Goal: Task Accomplishment & Management: Use online tool/utility

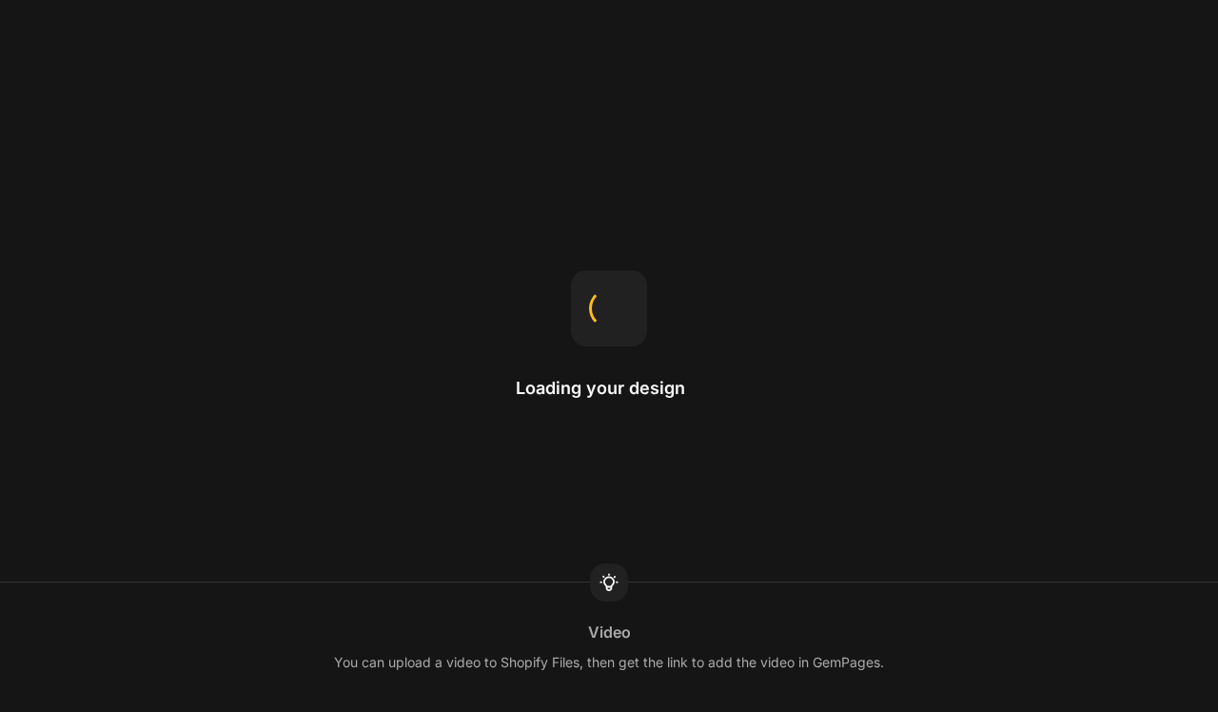
click at [725, 213] on div "Loading your design Video You can upload a video to Shopify Files, then get the…" at bounding box center [609, 356] width 1218 height 712
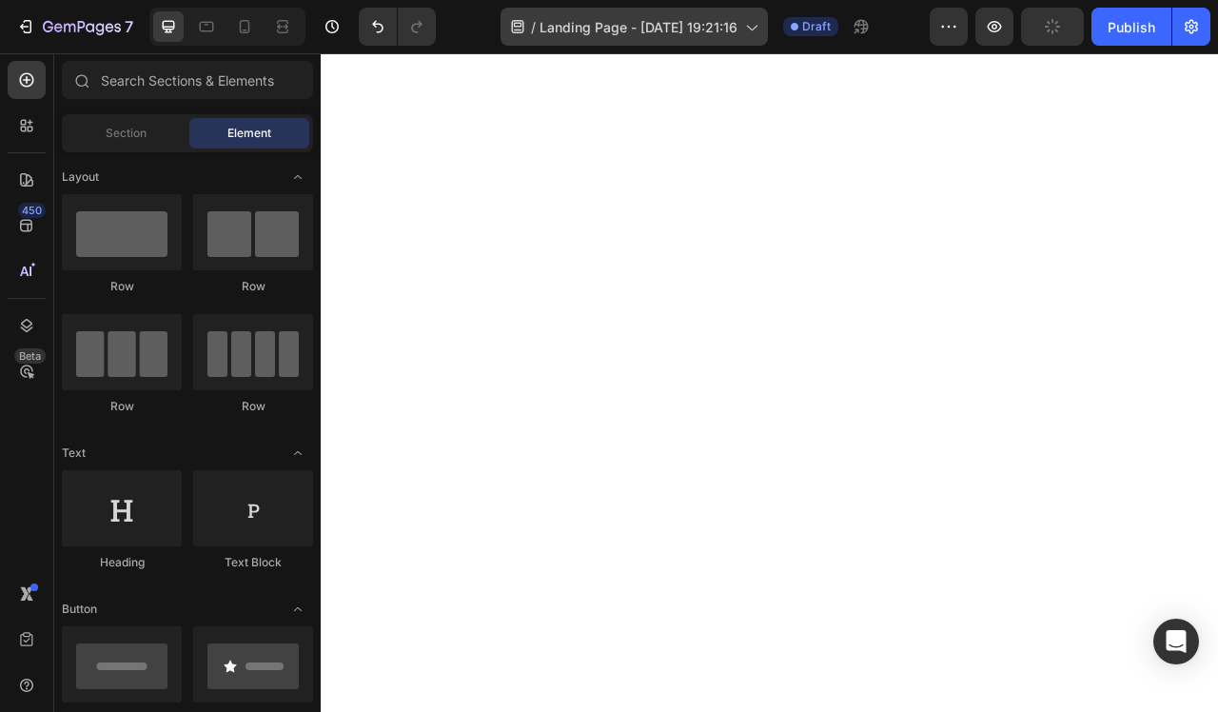
click at [716, 32] on span "Landing Page - [DATE] 19:21:16" at bounding box center [638, 27] width 198 height 20
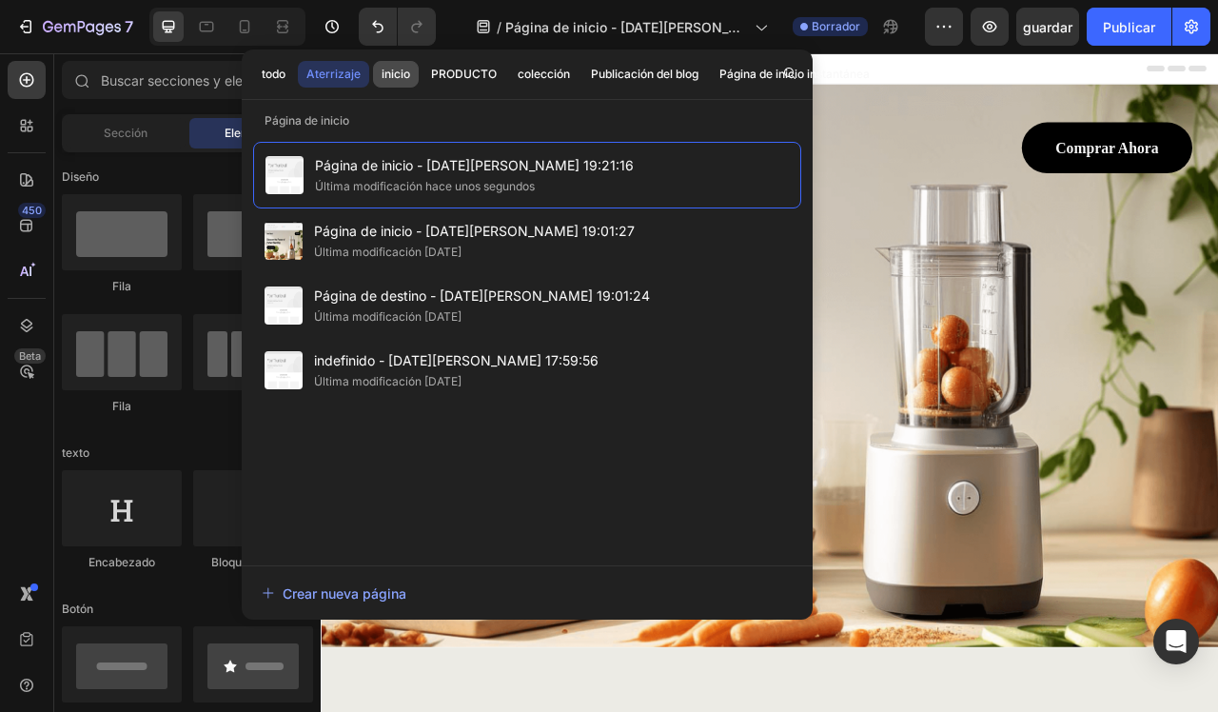
click at [393, 76] on div "inicio" at bounding box center [396, 74] width 29 height 17
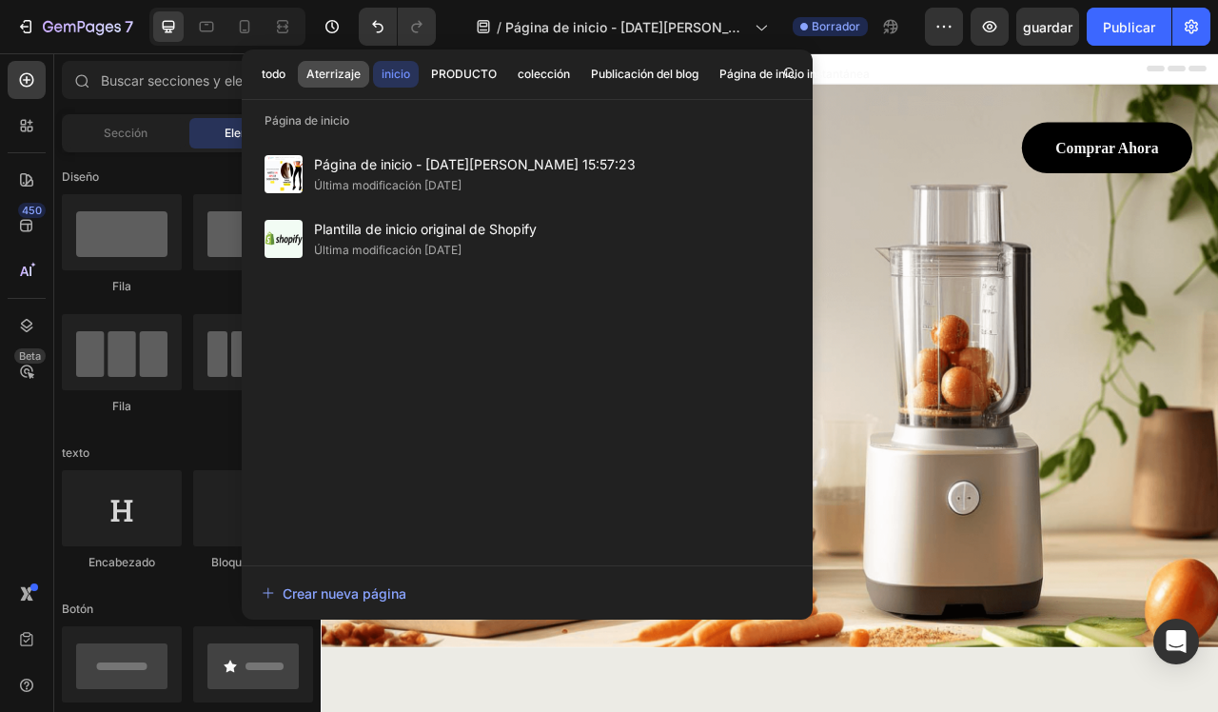
click at [333, 84] on button "Aterrizaje" at bounding box center [333, 74] width 71 height 27
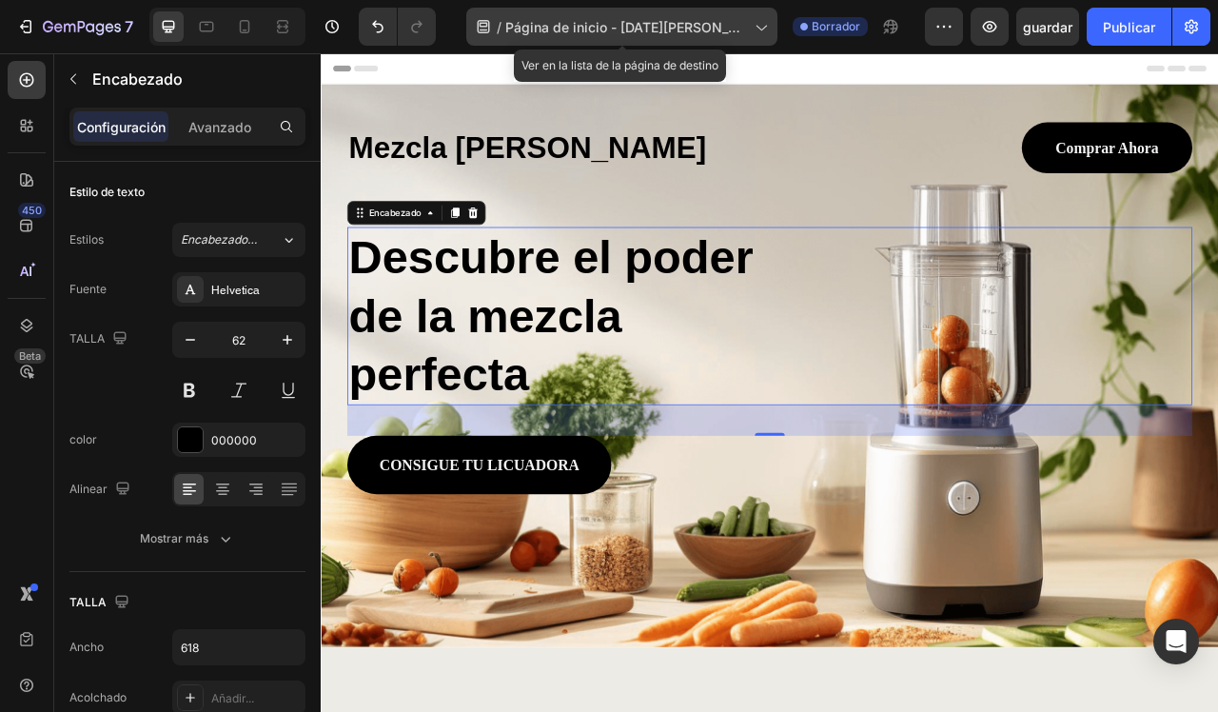
click at [736, 26] on span "Página de inicio - [DATE][PERSON_NAME] 19:21:16" at bounding box center [626, 27] width 242 height 20
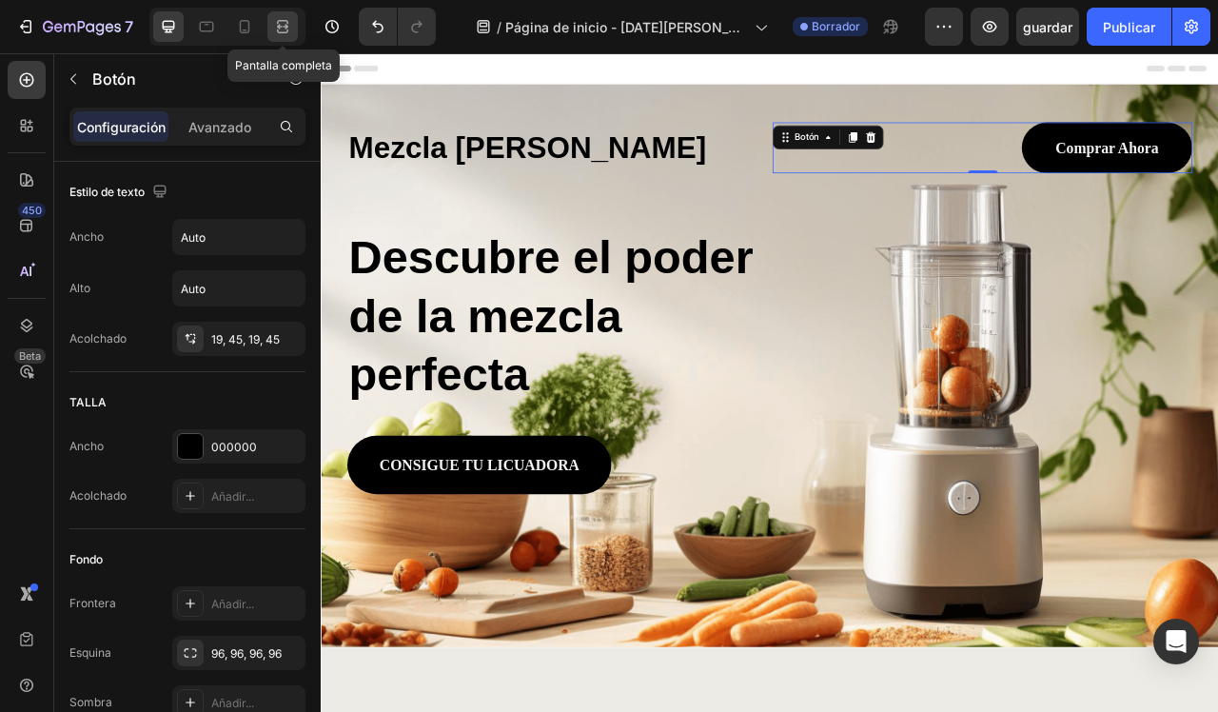
click at [287, 29] on icon at bounding box center [282, 31] width 11 height 4
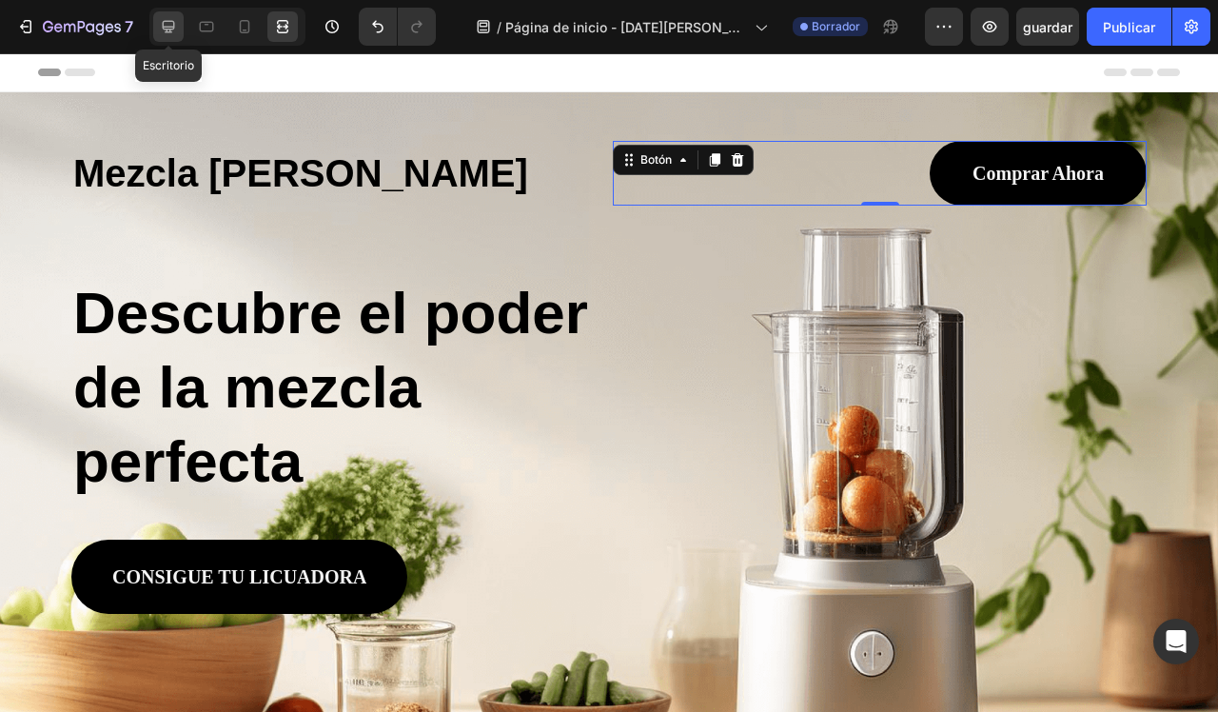
click at [179, 19] on div at bounding box center [168, 26] width 30 height 30
